Goal: Find contact information: Find contact information

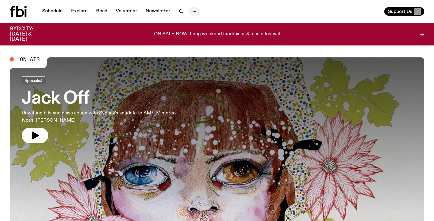
click at [191, 11] on icon "button" at bounding box center [194, 11] width 7 height 7
click at [186, 37] on link "Contact" at bounding box center [194, 34] width 30 height 8
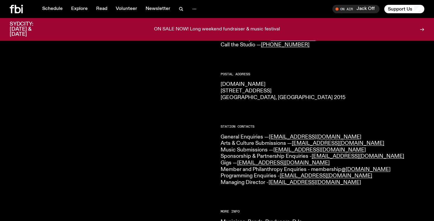
scroll to position [77, 0]
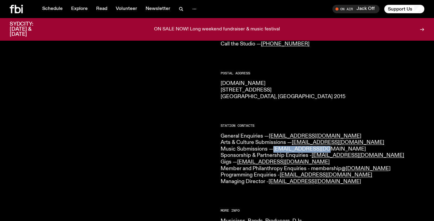
drag, startPoint x: 326, startPoint y: 150, endPoint x: 275, endPoint y: 149, distance: 51.0
click at [275, 149] on p "General Enquiries — [EMAIL_ADDRESS][DOMAIN_NAME] Arts & Culture Submissions — […" at bounding box center [323, 159] width 204 height 52
copy link "[EMAIL_ADDRESS][DOMAIN_NAME]"
click at [20, 8] on icon at bounding box center [18, 9] width 6 height 8
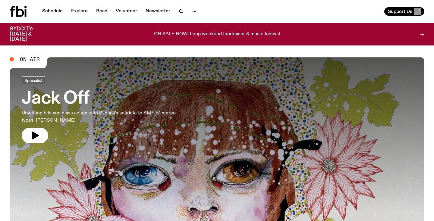
click at [15, 8] on icon at bounding box center [18, 11] width 17 height 11
